Goal: Participate in discussion: Engage in conversation with other users on a specific topic

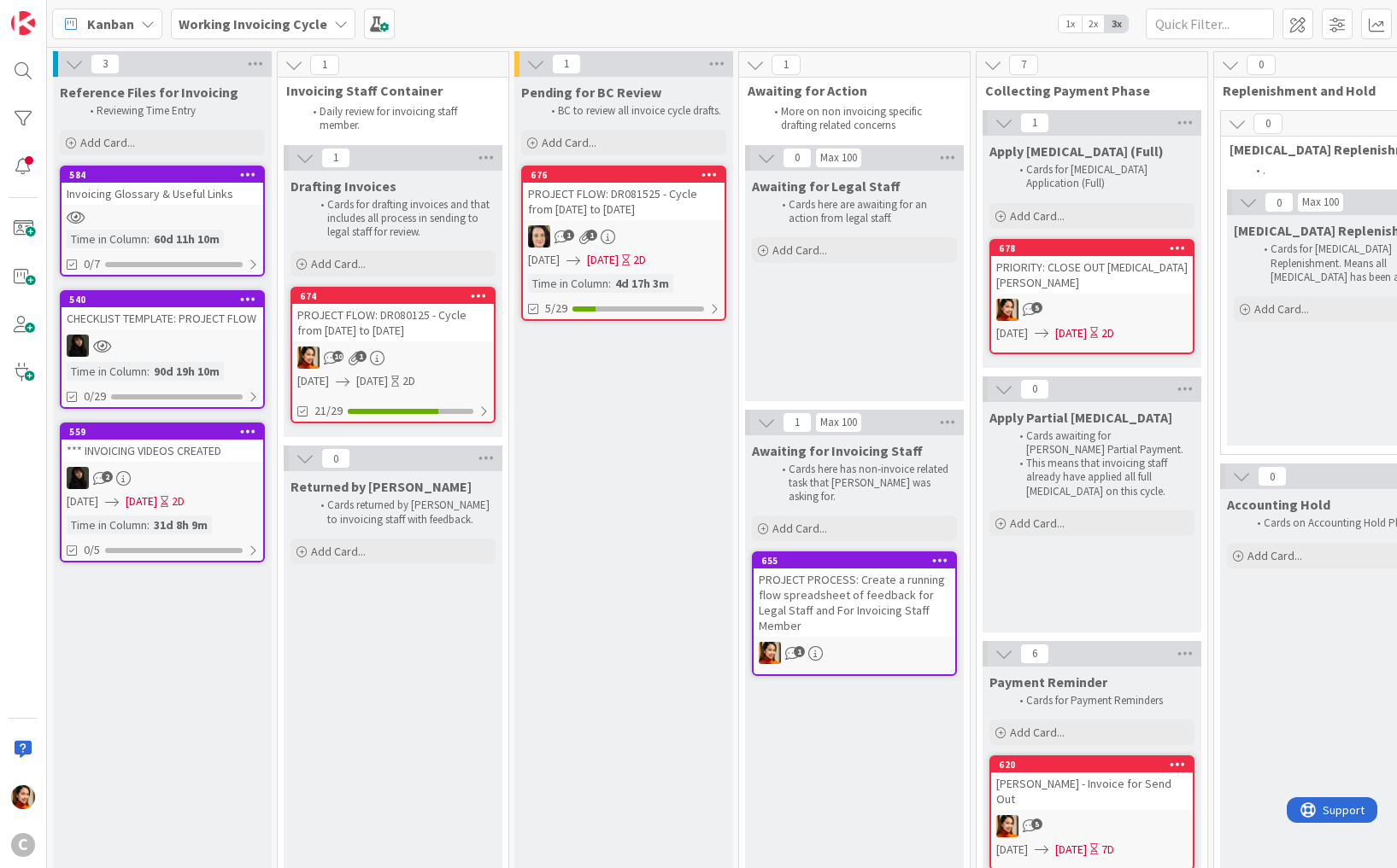
click at [296, 28] on b "Working Invoicing Cycle" at bounding box center [253, 24] width 149 height 17
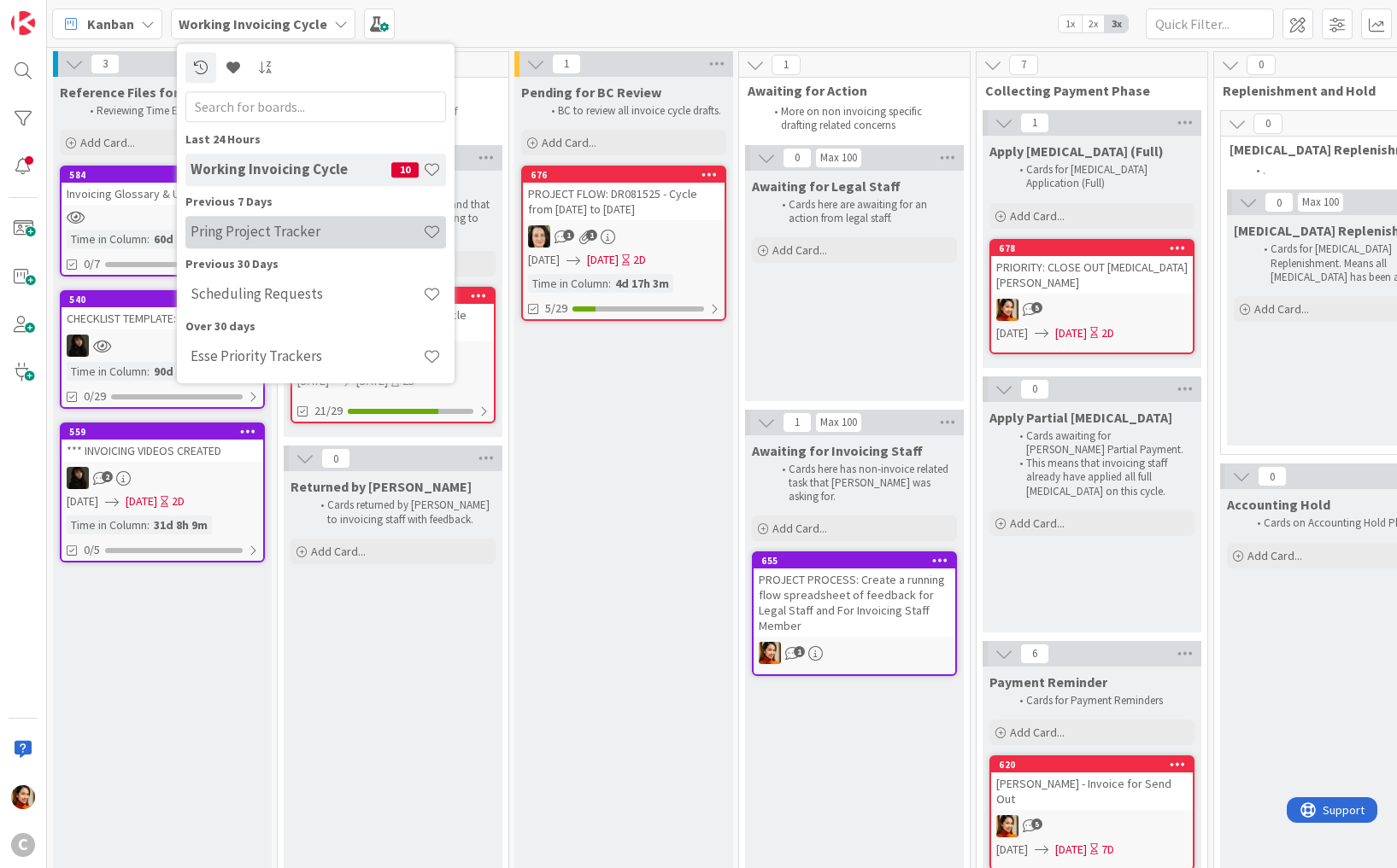
click at [285, 239] on h4 "Pring Project Tracker" at bounding box center [306, 232] width 232 height 17
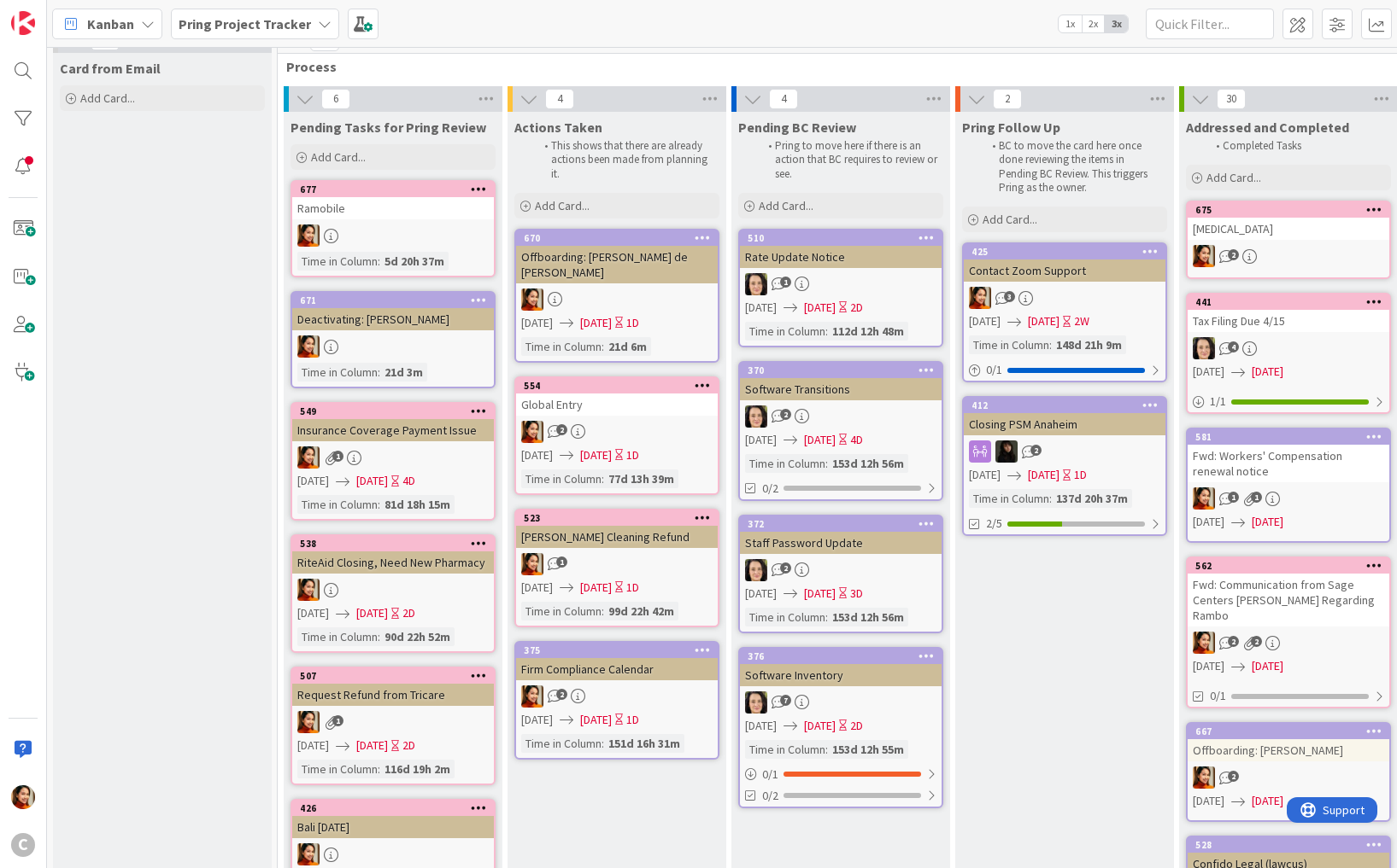
scroll to position [16, 0]
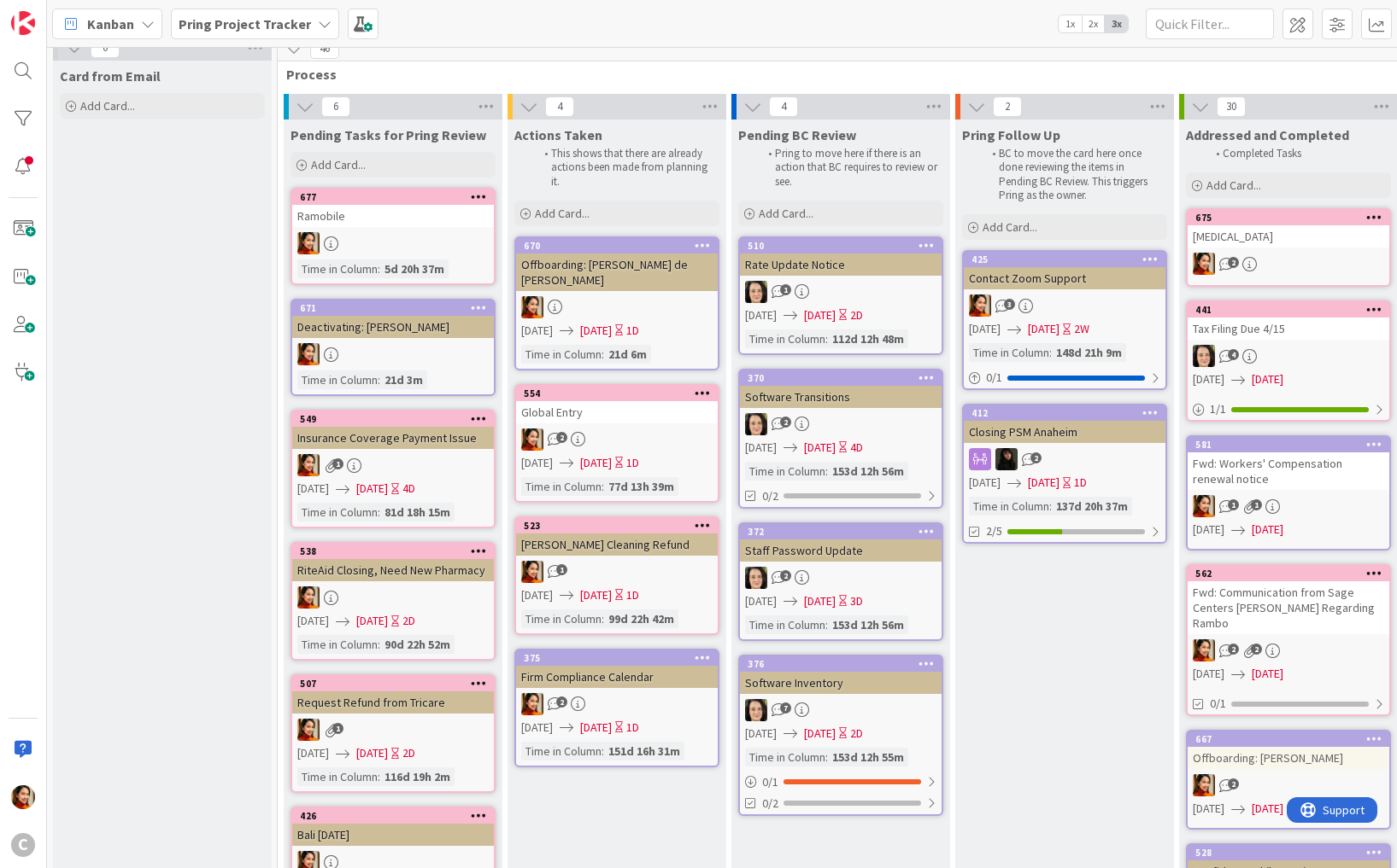
click at [626, 429] on div "2" at bounding box center [616, 439] width 201 height 23
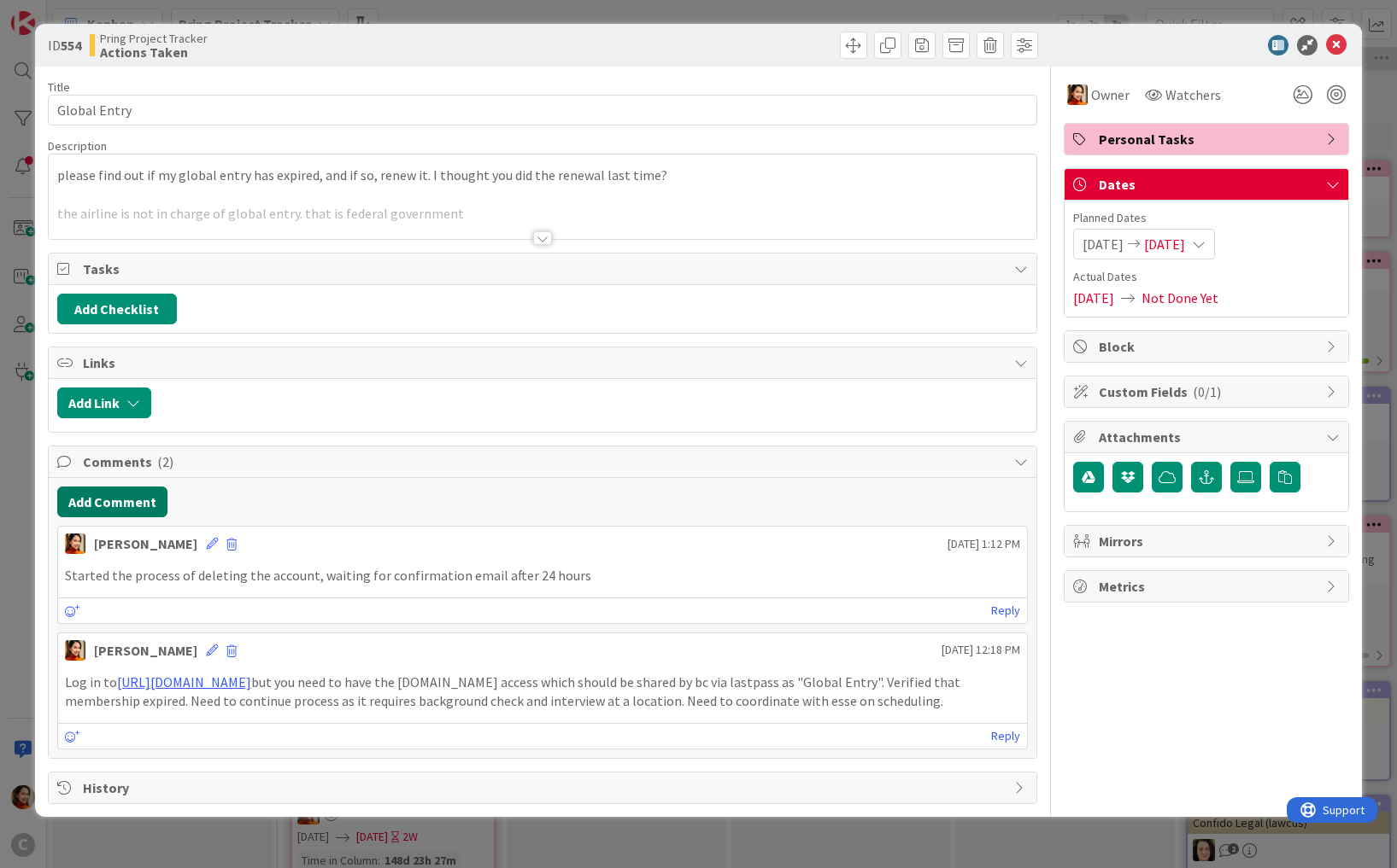
click at [141, 487] on button "Add Comment" at bounding box center [112, 502] width 111 height 31
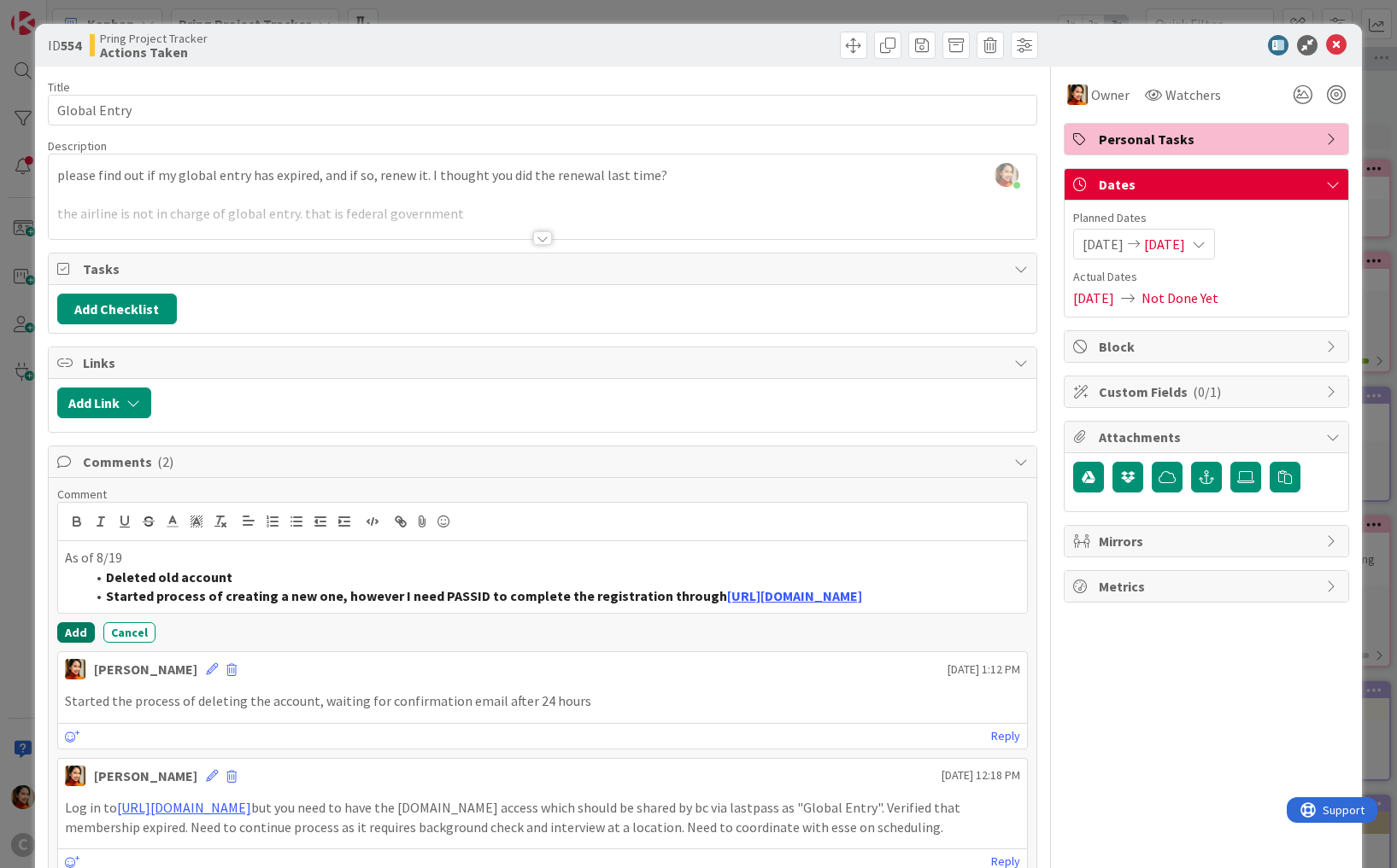
click at [69, 630] on button "Add" at bounding box center [75, 632] width 37 height 21
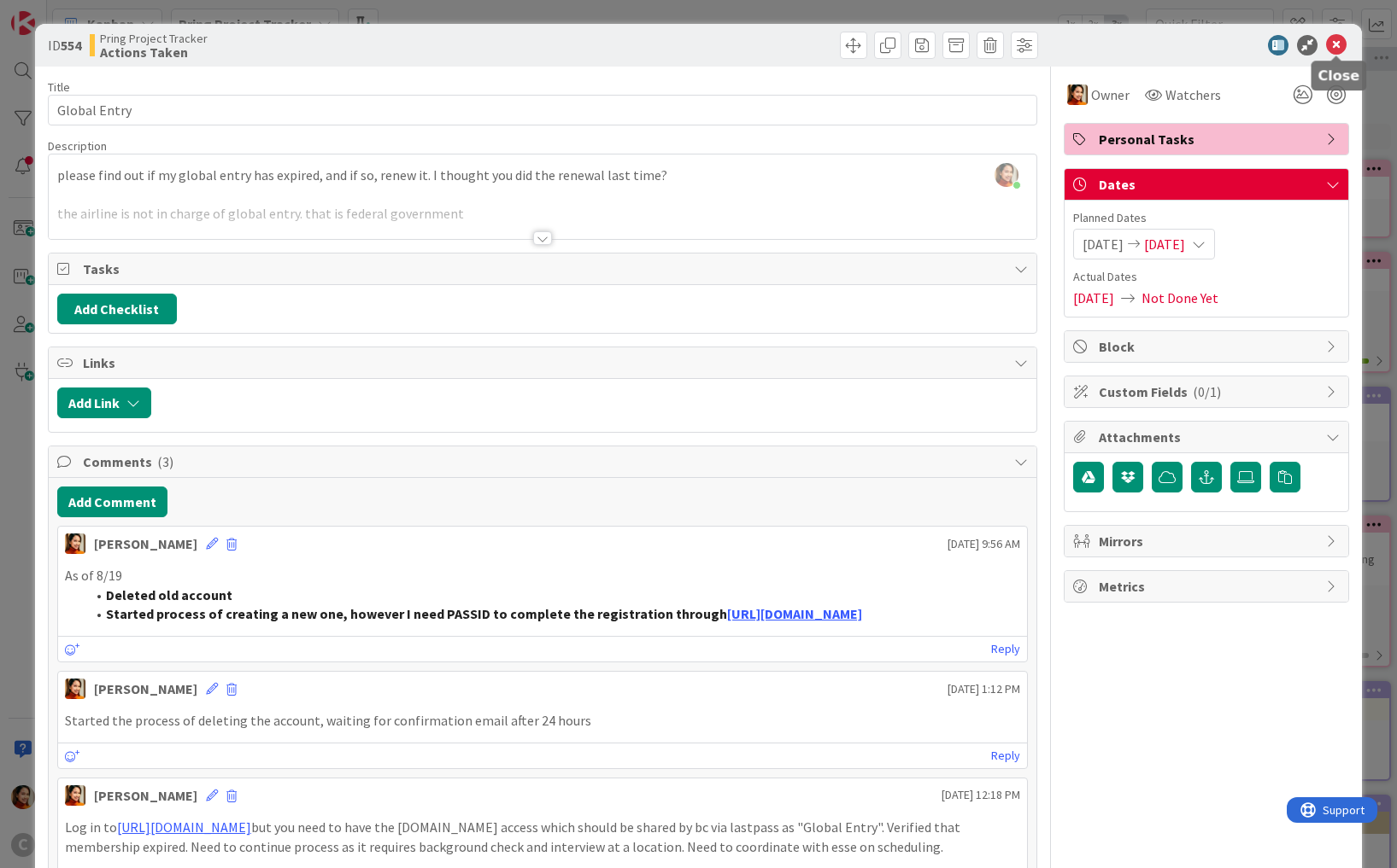
click at [1338, 42] on icon at bounding box center [1336, 45] width 21 height 21
